Goal: Download file/media

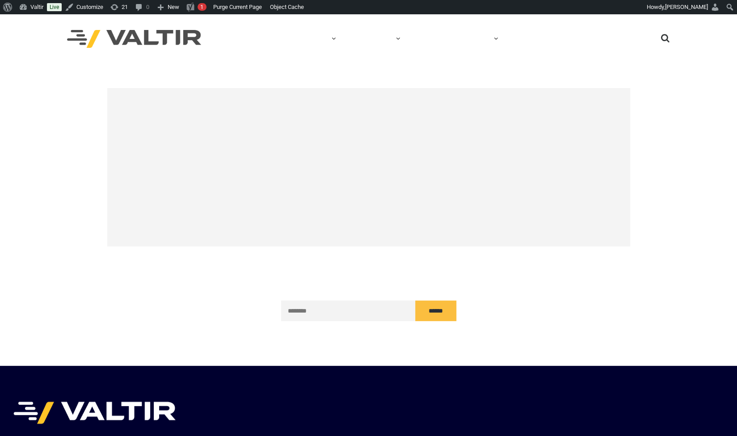
scroll to position [14, 0]
